Goal: Communication & Community: Answer question/provide support

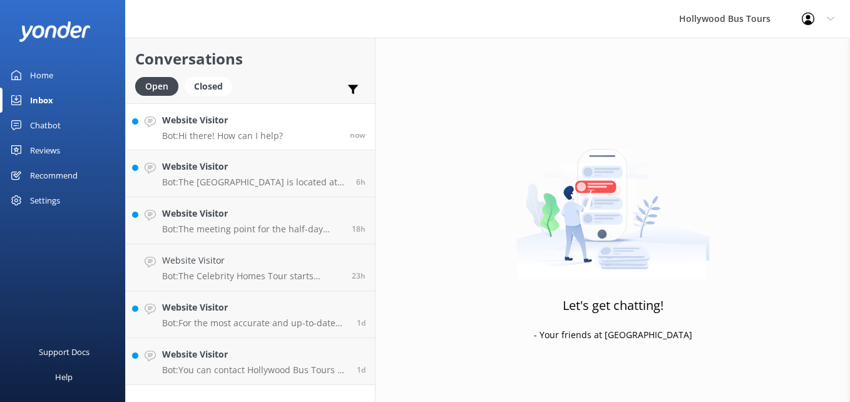
click at [292, 111] on link "Website Visitor Bot: Hi there! How can I help? now" at bounding box center [250, 126] width 249 height 47
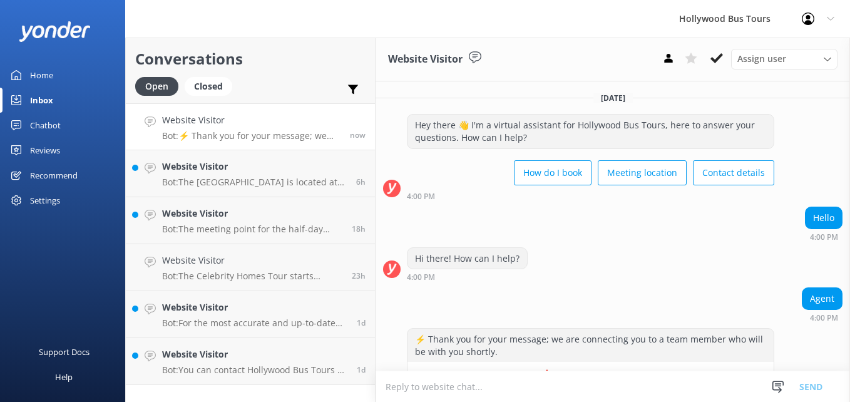
scroll to position [35, 0]
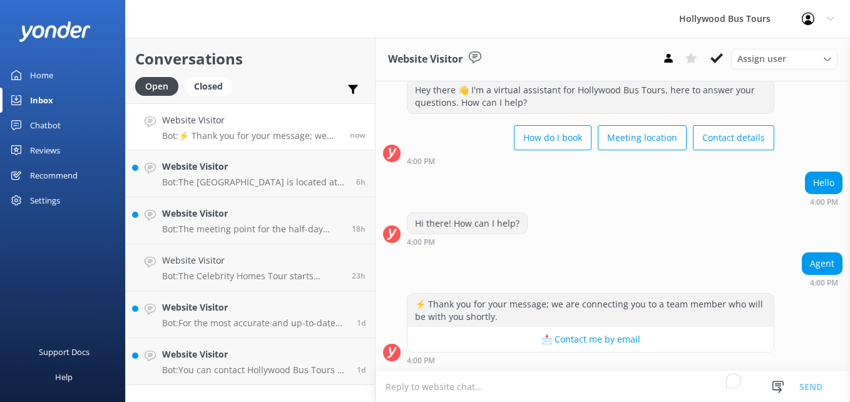
click at [509, 388] on textarea "To enrich screen reader interactions, please activate Accessibility in Grammarl…" at bounding box center [612, 386] width 474 height 31
type textarea "g"
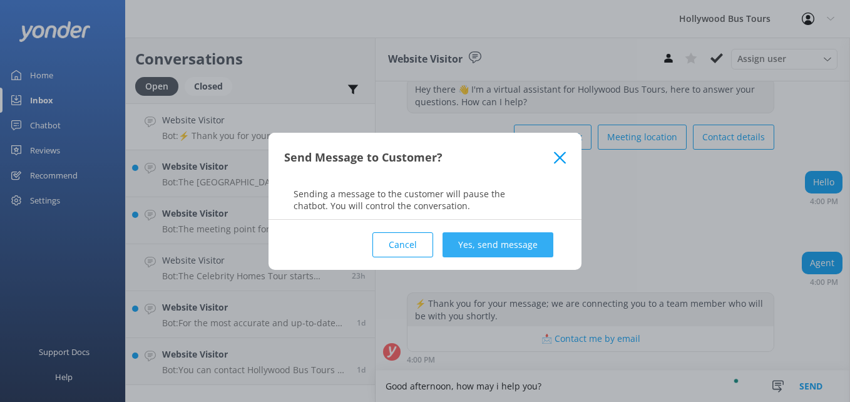
type textarea "Good afternoon, how may i help you?"
click at [543, 240] on button "Yes, send message" at bounding box center [497, 244] width 111 height 25
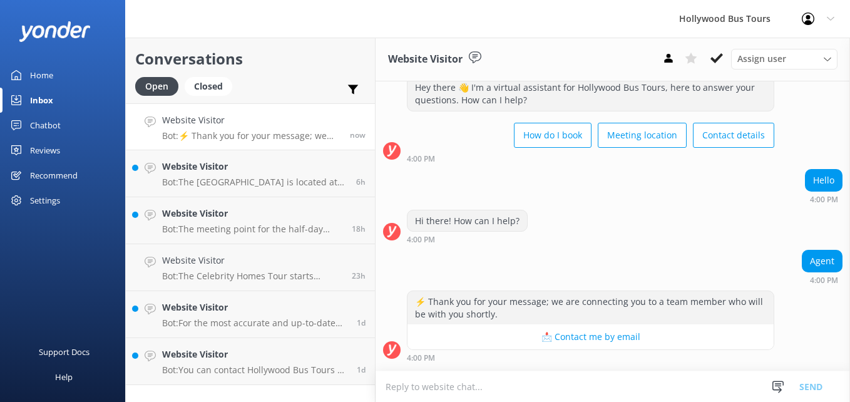
scroll to position [0, 0]
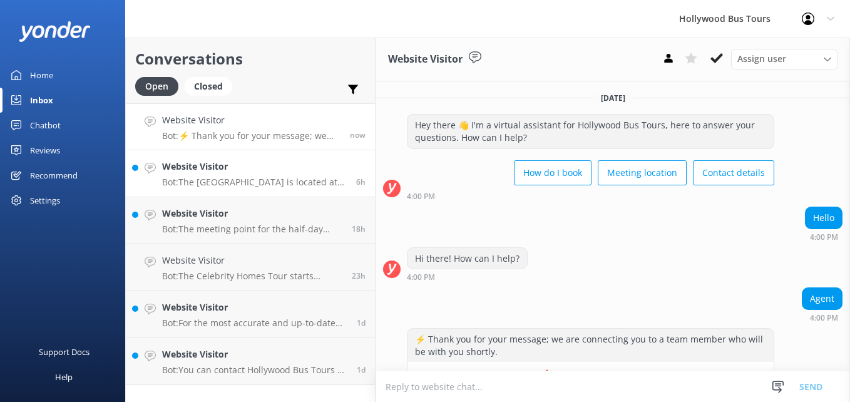
click at [203, 166] on h4 "Website Visitor" at bounding box center [254, 167] width 185 height 14
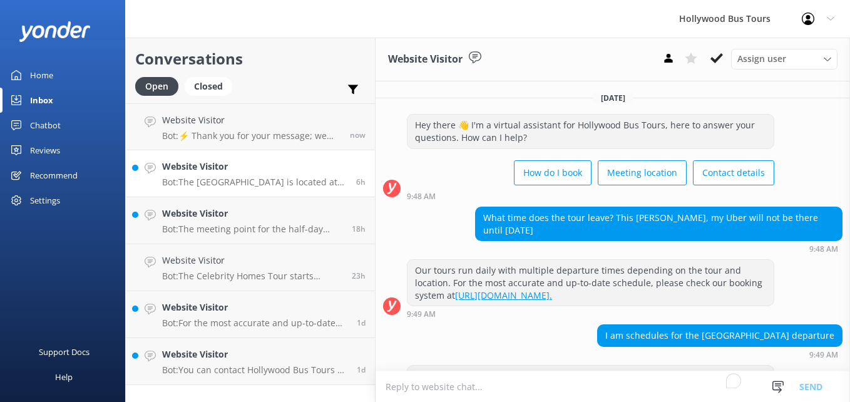
scroll to position [71, 0]
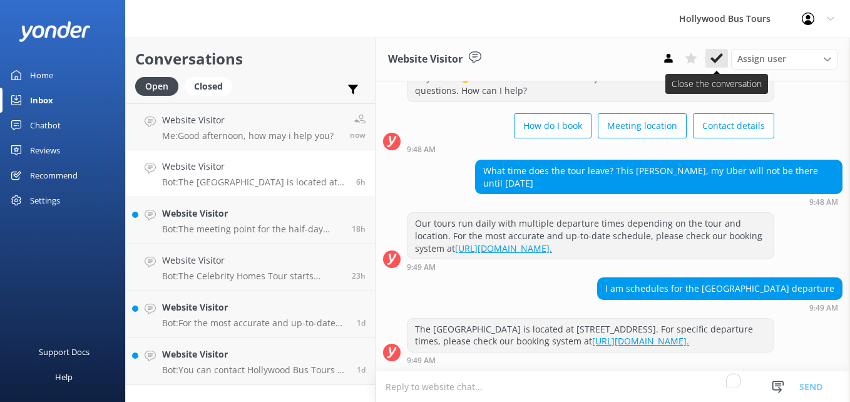
click at [719, 59] on use at bounding box center [716, 58] width 13 height 10
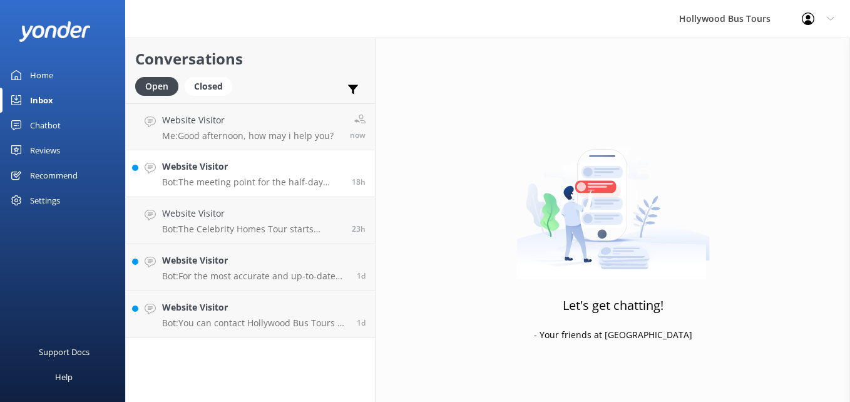
click at [190, 181] on p "Bot: The meeting point for the half-day tour departing from [GEOGRAPHIC_DATA] i…" at bounding box center [252, 181] width 180 height 11
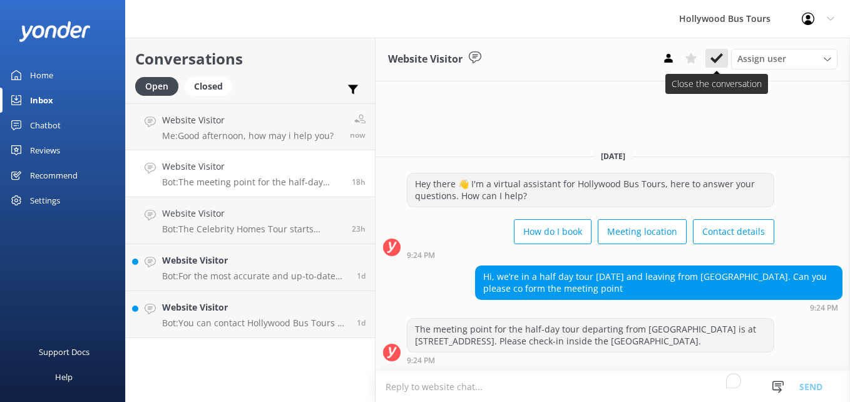
click at [713, 64] on icon at bounding box center [716, 58] width 13 height 13
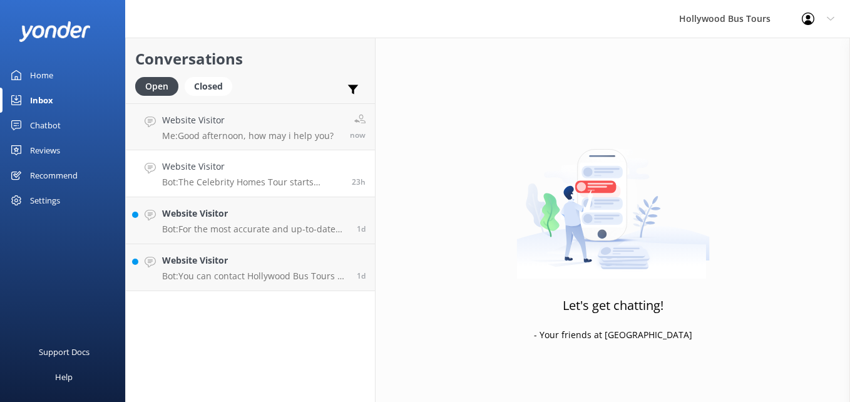
click at [190, 180] on p "Bot: The Celebrity Homes Tour starts hourly from [GEOGRAPHIC_DATA] between 10:0…" at bounding box center [252, 181] width 180 height 11
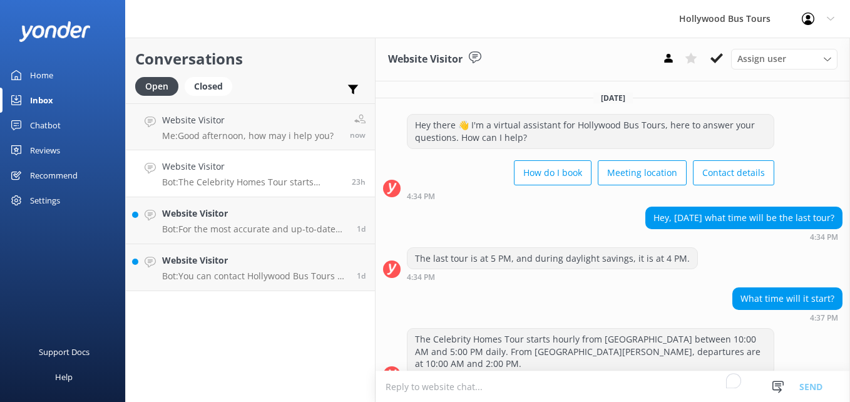
scroll to position [10, 0]
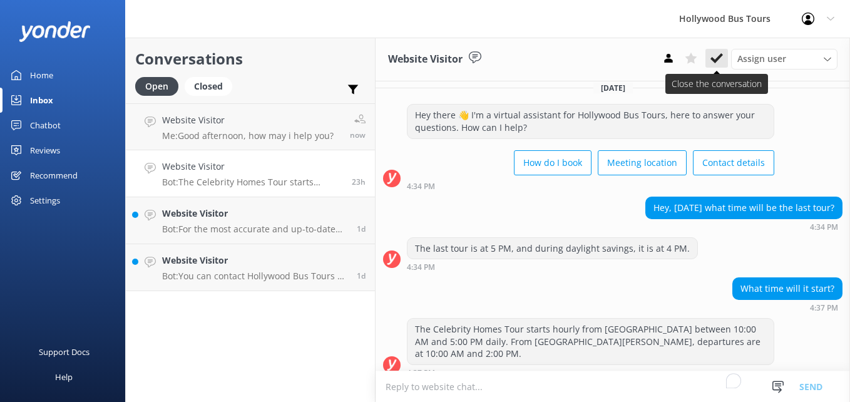
click at [714, 61] on use at bounding box center [716, 58] width 13 height 10
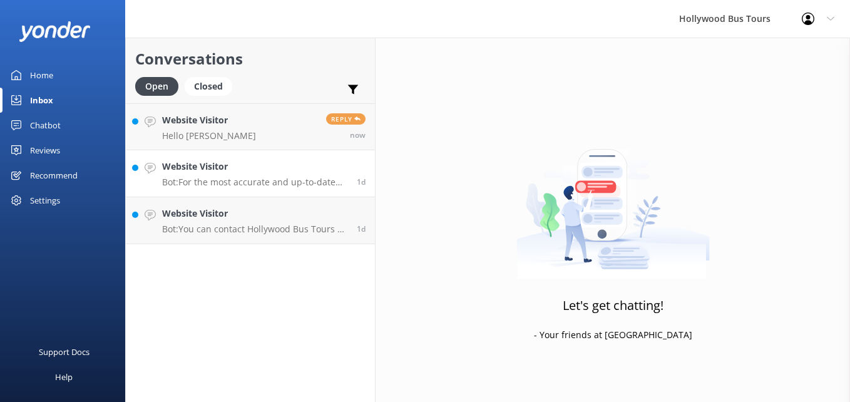
click at [176, 178] on p "Bot: For the most accurate and up-to-date schedule for the half day tour, pleas…" at bounding box center [254, 181] width 185 height 11
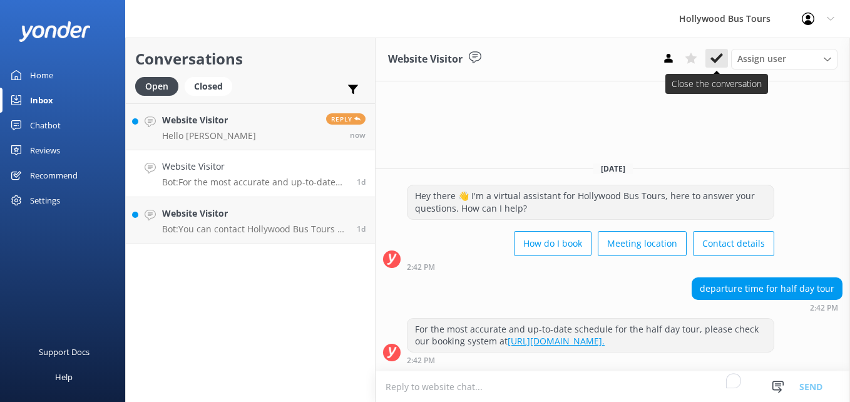
click at [716, 57] on icon at bounding box center [716, 58] width 13 height 13
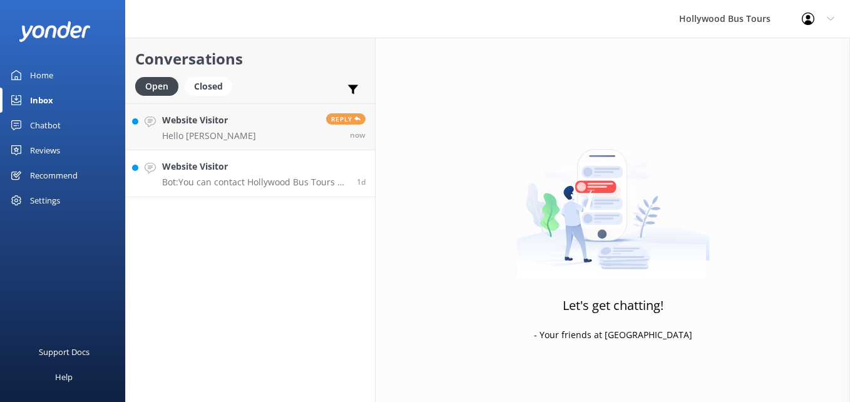
click at [208, 182] on p "Bot: You can contact Hollywood Bus Tours by phone at [PHONE_NUMBER] or by email…" at bounding box center [254, 181] width 185 height 11
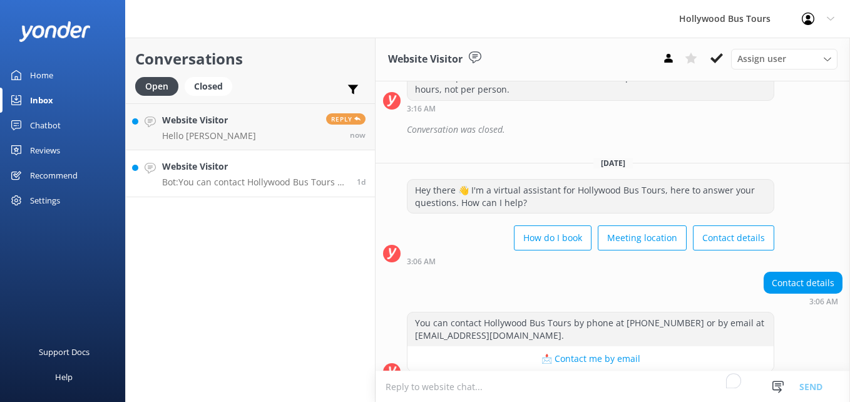
scroll to position [200, 0]
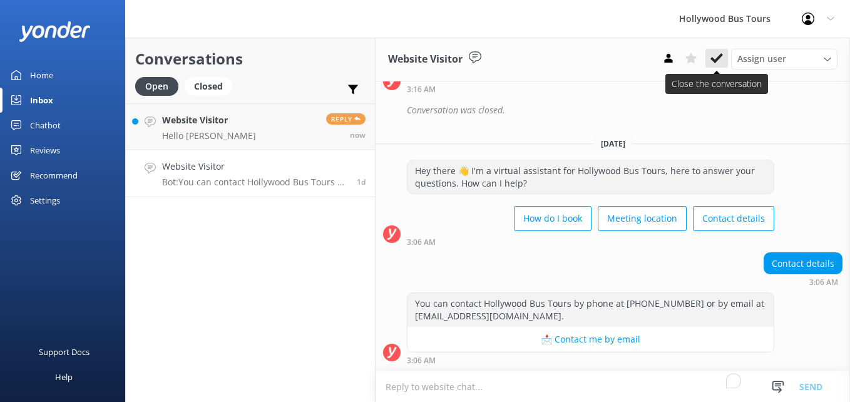
click at [716, 60] on use at bounding box center [716, 58] width 13 height 10
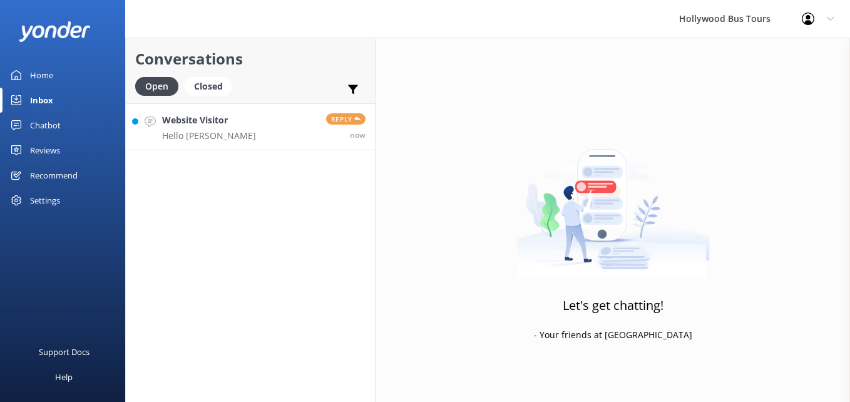
click at [194, 133] on p "Hello [PERSON_NAME]" at bounding box center [209, 135] width 94 height 11
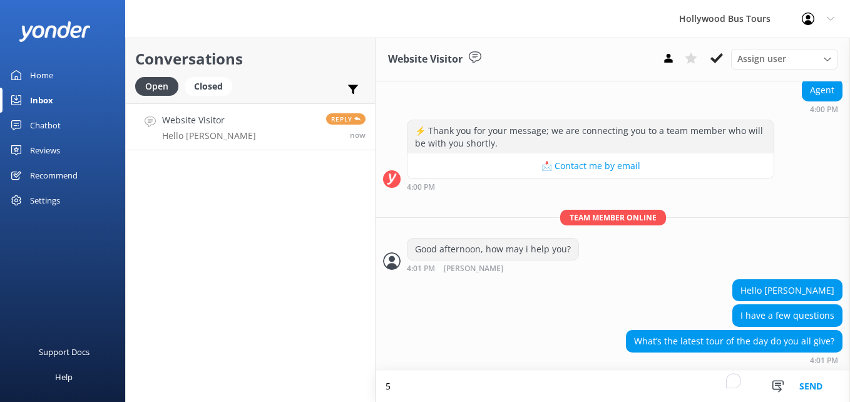
scroll to position [209, 0]
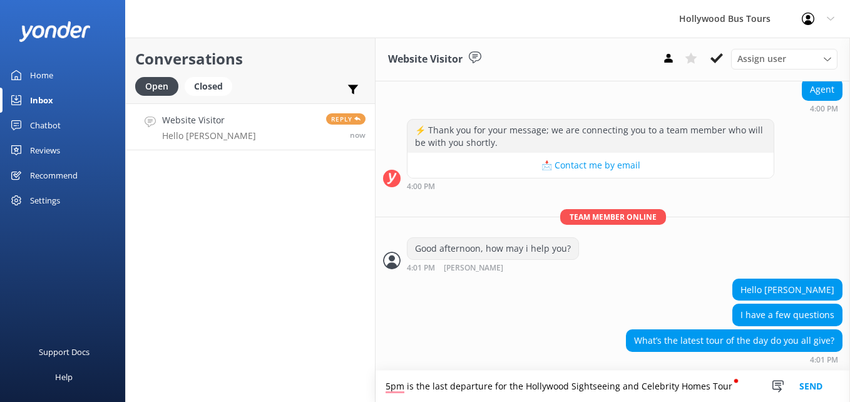
type textarea "5pm is the last departure for the Hollywood Sightseeing and Celebrity Homes Tour"
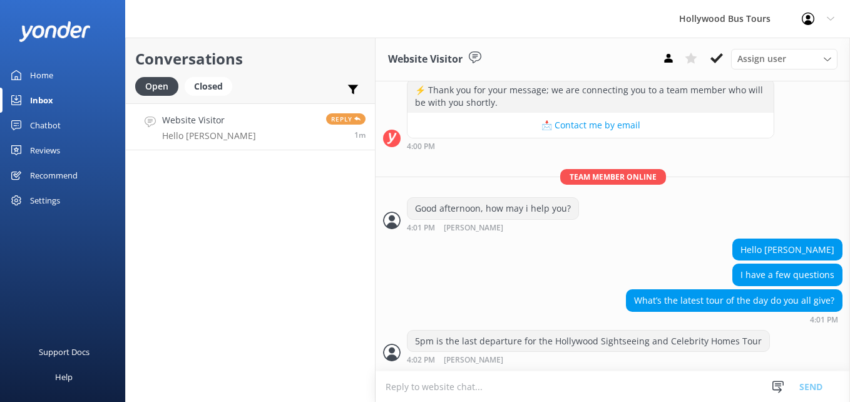
scroll to position [290, 0]
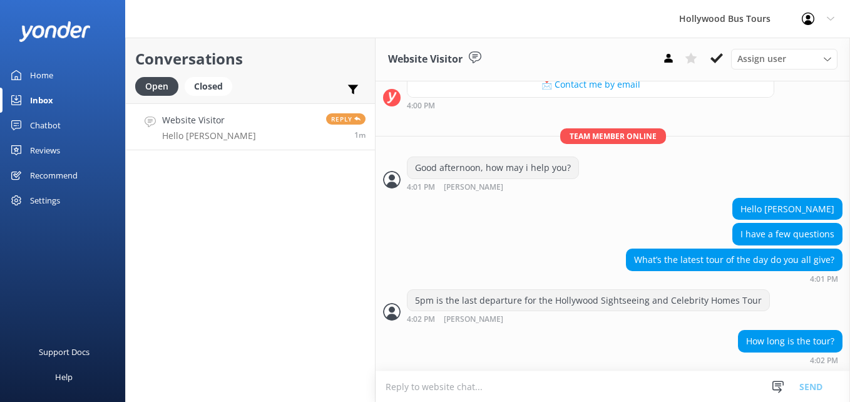
click at [416, 390] on textarea "To enrich screen reader interactions, please activate Accessibility in Grammarl…" at bounding box center [612, 386] width 474 height 31
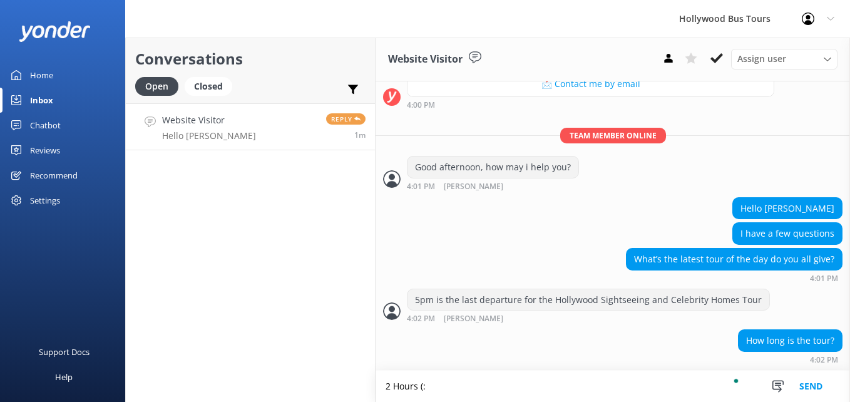
type textarea "2 Hours (:"
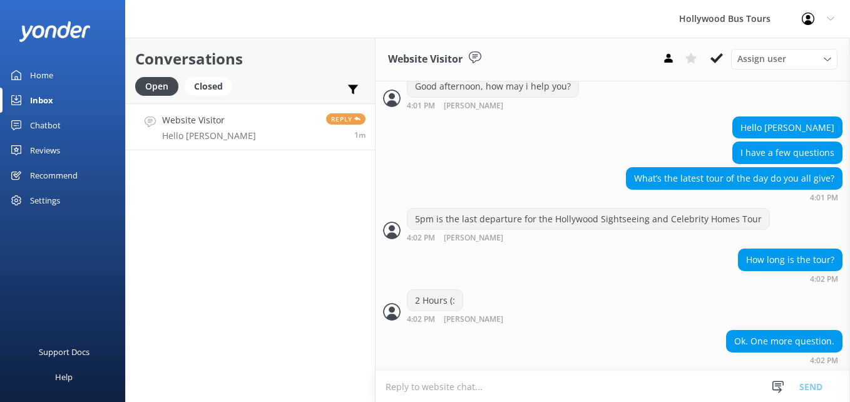
scroll to position [411, 0]
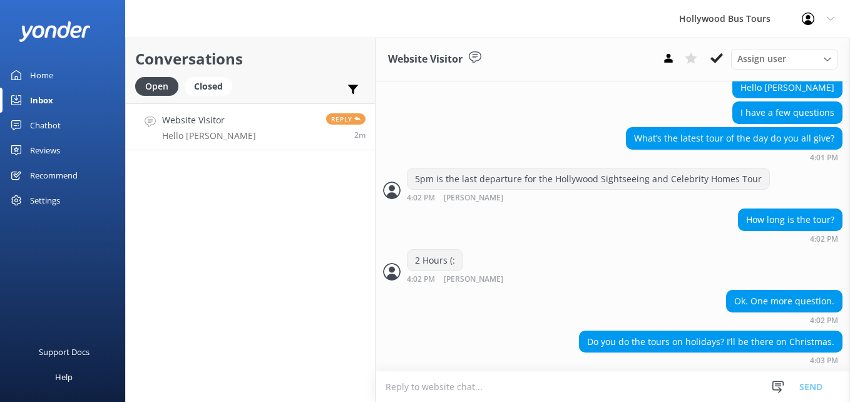
click at [437, 387] on textarea "To enrich screen reader interactions, please activate Accessibility in Grammarl…" at bounding box center [612, 386] width 474 height 31
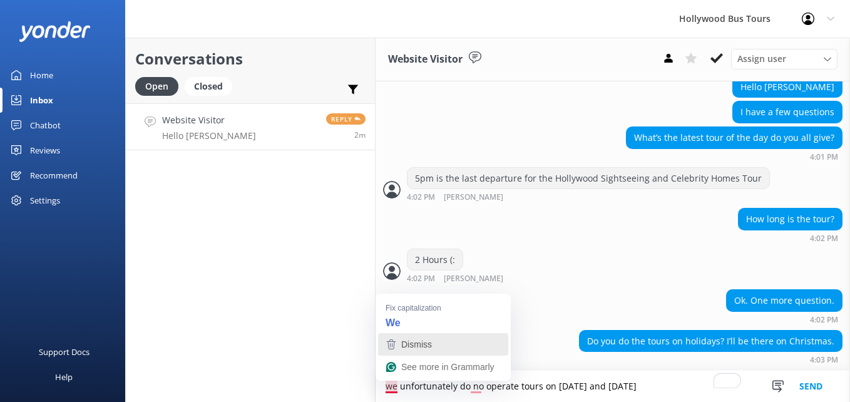
click at [406, 333] on button "Dismiss" at bounding box center [443, 344] width 130 height 23
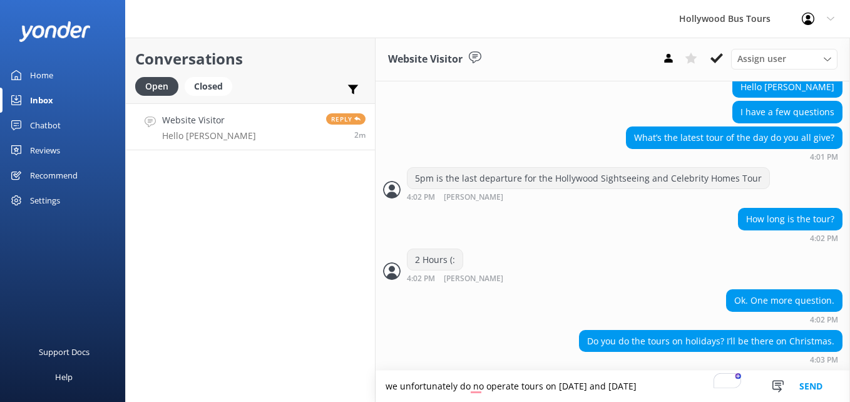
type textarea "we unfortunately do no operate tours on [DATE] and [DATE]"
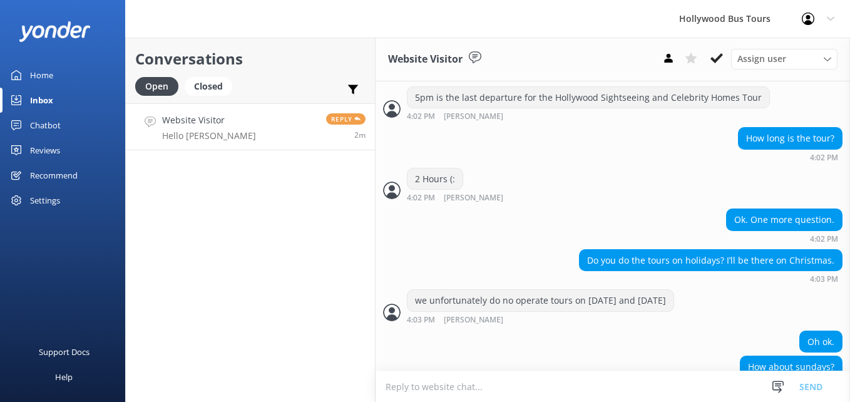
scroll to position [518, 0]
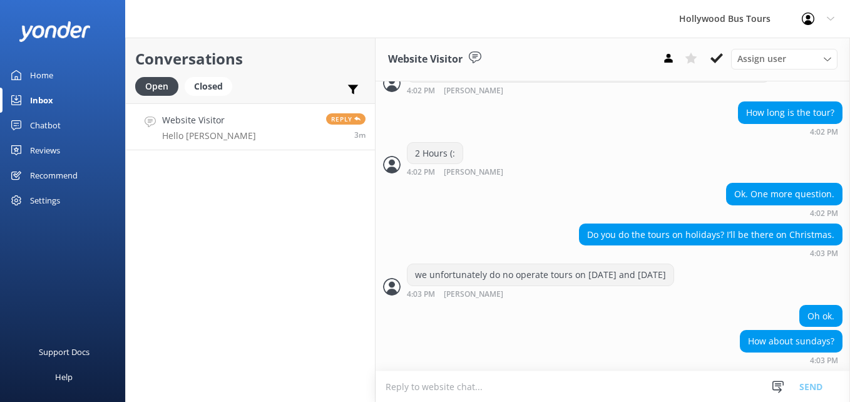
click at [429, 391] on textarea "To enrich screen reader interactions, please activate Accessibility in Grammarl…" at bounding box center [612, 386] width 474 height 31
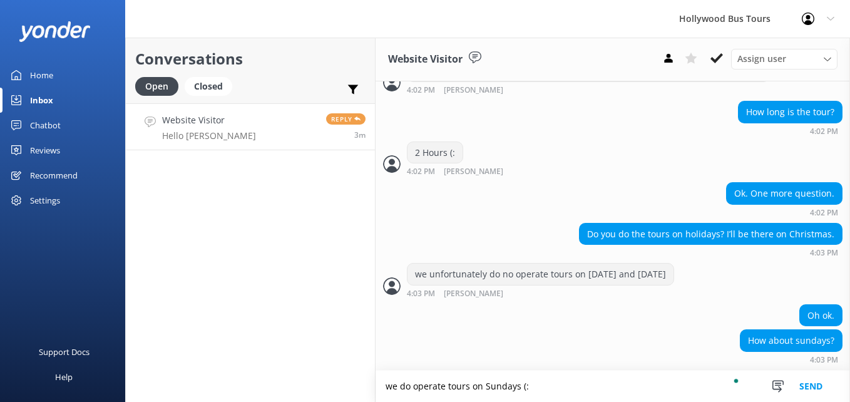
type textarea "we do operate tours on Sundays (:"
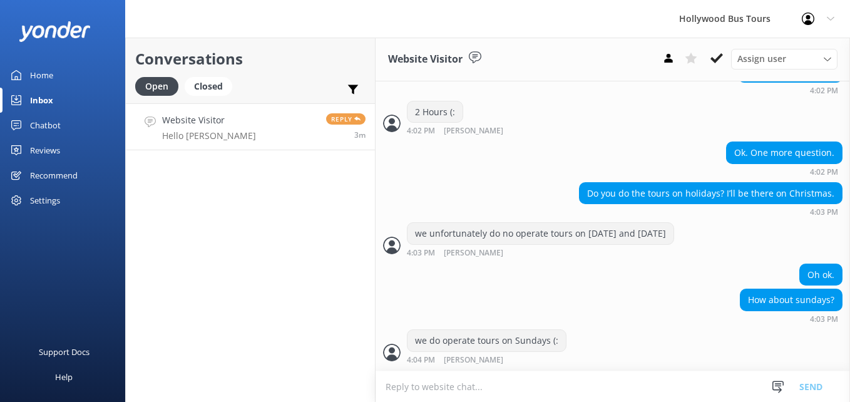
scroll to position [589, 0]
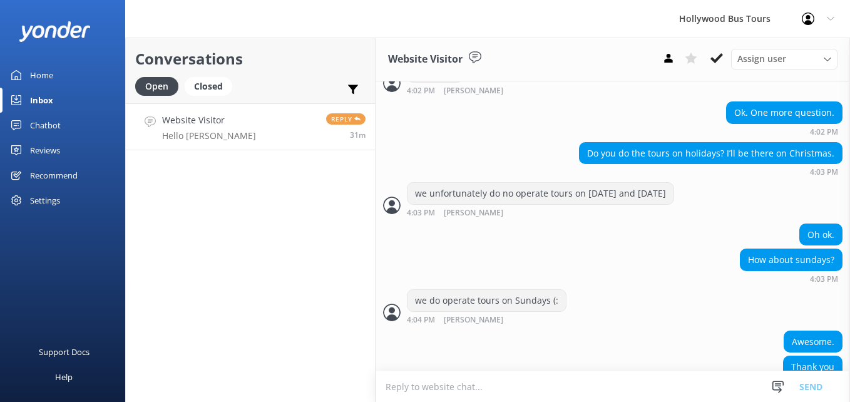
scroll to position [625, 0]
